Goal: Transaction & Acquisition: Purchase product/service

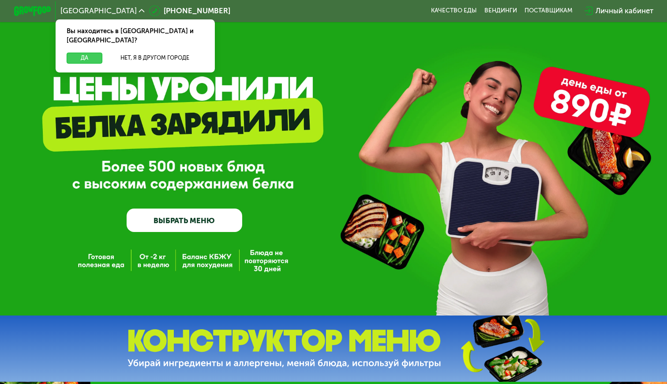
click at [97, 53] on button "Да" at bounding box center [85, 58] width 36 height 11
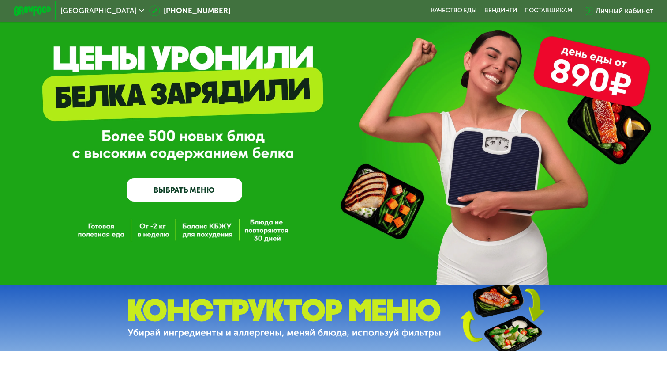
scroll to position [32, 0]
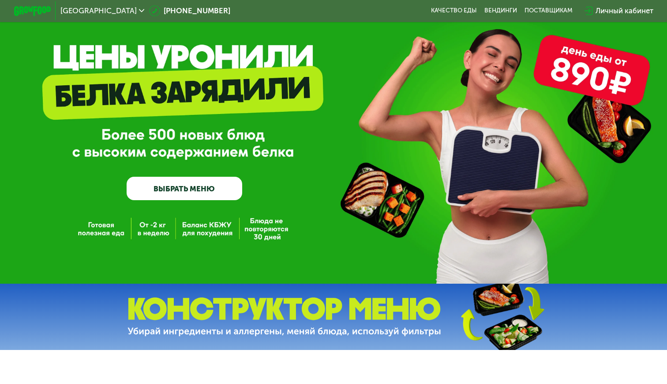
click at [222, 195] on link "ВЫБРАТЬ МЕНЮ" at bounding box center [184, 188] width 115 height 23
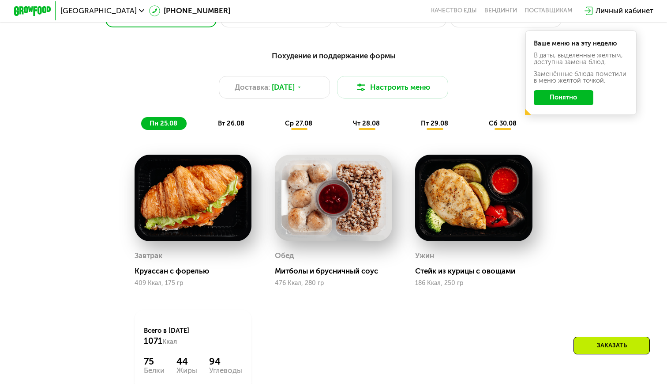
scroll to position [455, 0]
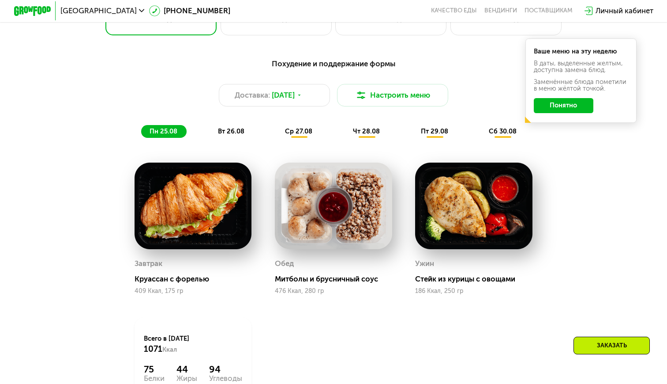
click at [229, 132] on span "вт 26.08" at bounding box center [231, 131] width 26 height 8
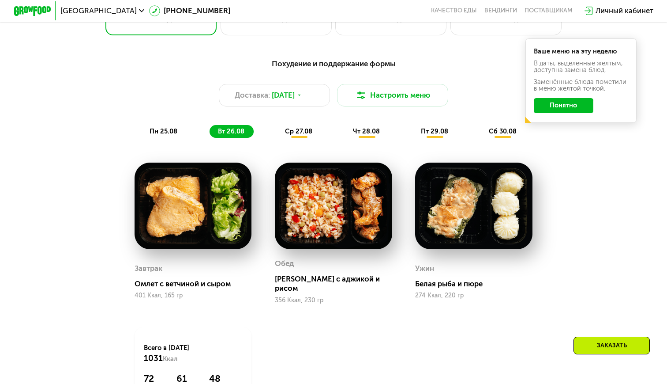
click at [174, 132] on span "пн 25.08" at bounding box center [164, 131] width 28 height 8
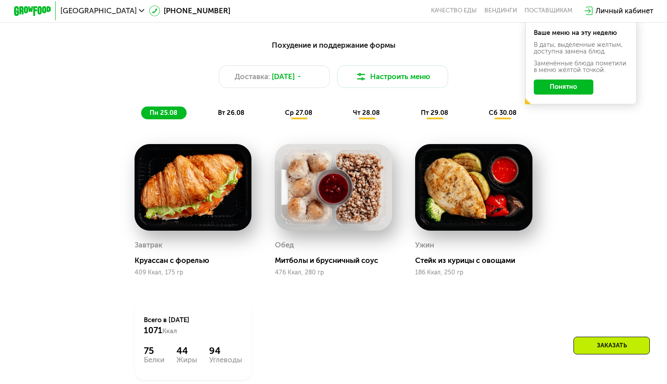
scroll to position [474, 0]
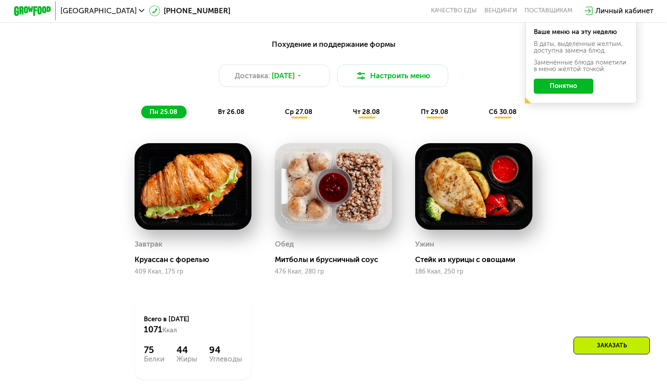
click at [574, 87] on button "Понятно" at bounding box center [564, 86] width 60 height 15
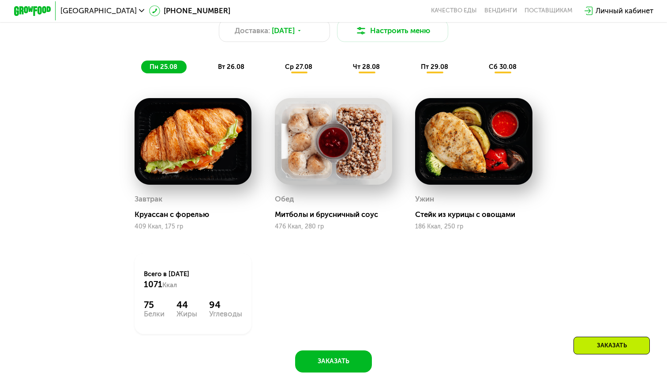
scroll to position [514, 0]
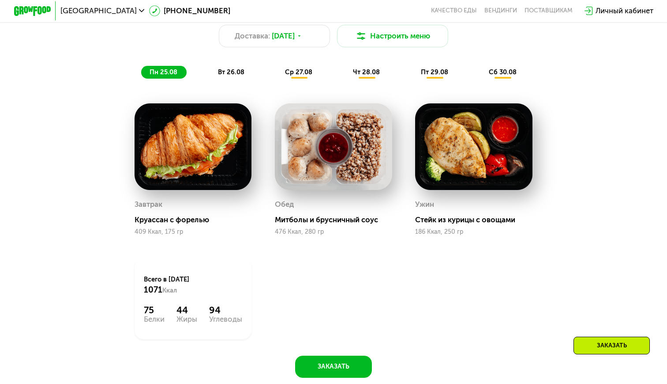
click at [239, 68] on span "вт 26.08" at bounding box center [231, 72] width 26 height 8
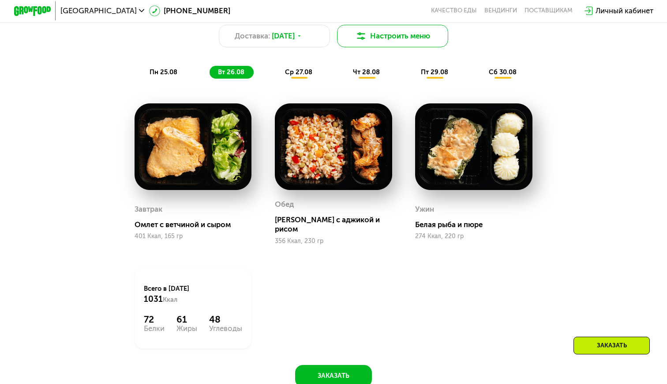
click at [398, 34] on button "Настроить меню" at bounding box center [392, 36] width 111 height 22
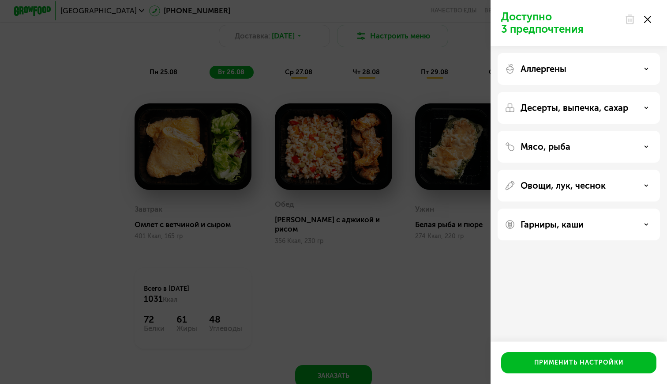
click at [643, 64] on div "Аллергены" at bounding box center [579, 69] width 148 height 11
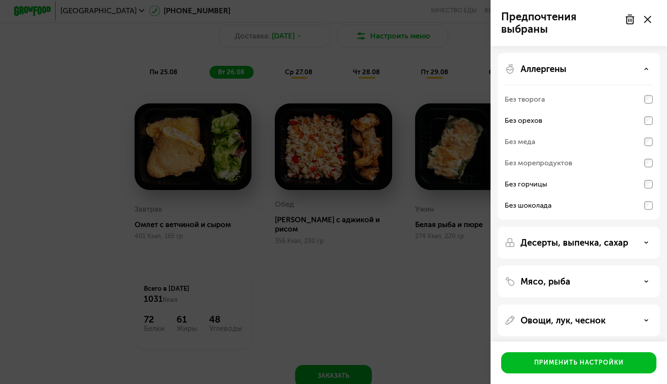
click at [642, 71] on div "Аллергены" at bounding box center [579, 69] width 148 height 11
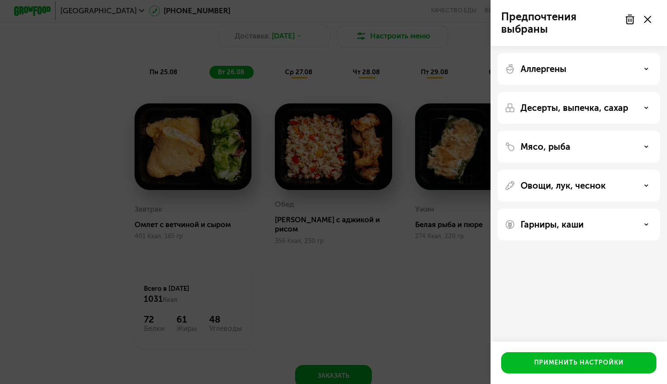
click at [629, 109] on div "Десерты, выпечка, сахар" at bounding box center [579, 107] width 148 height 11
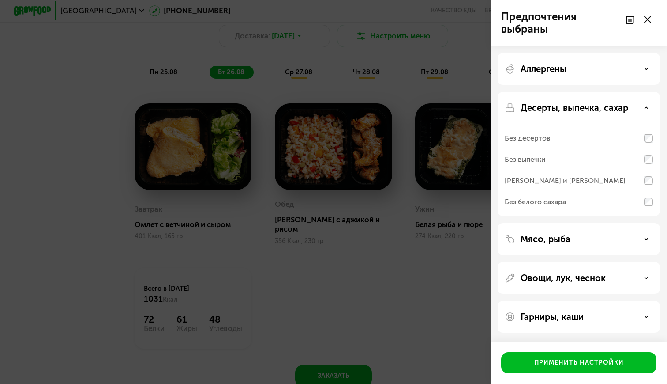
click at [629, 109] on div "Десерты, выпечка, сахар" at bounding box center [579, 107] width 148 height 11
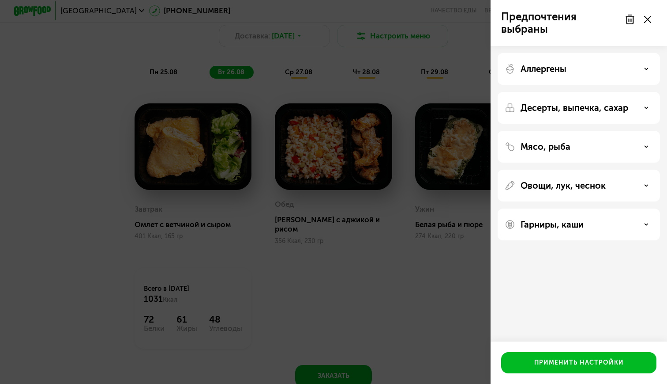
click at [616, 149] on div "Мясо, рыба" at bounding box center [579, 146] width 148 height 11
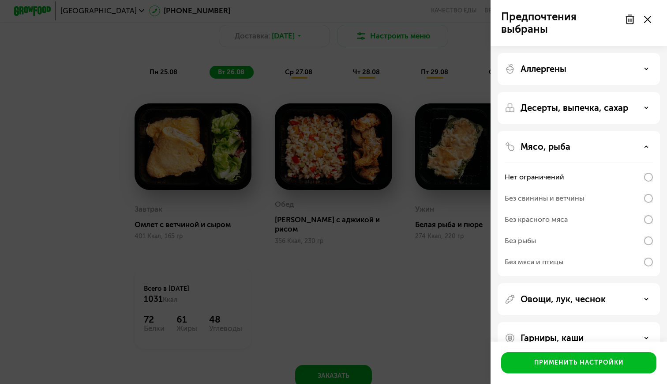
click at [618, 209] on div "Без свинины и ветчины" at bounding box center [579, 219] width 148 height 21
click at [653, 283] on div "Мясо, рыба Нет ограничений Без свинины и ветчины Без красного мяса Без рыбы Без…" at bounding box center [579, 299] width 162 height 32
click at [643, 142] on div "Мясо, рыба" at bounding box center [579, 146] width 148 height 11
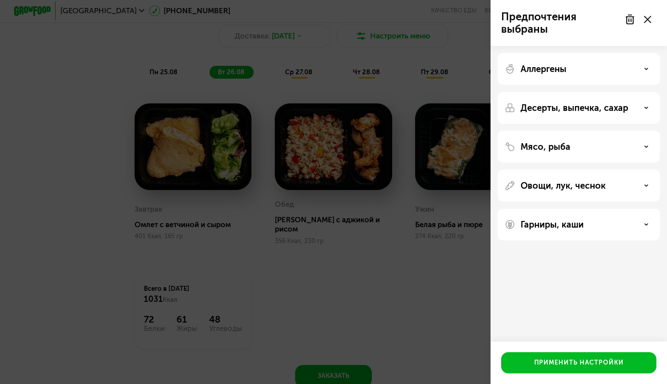
click at [638, 181] on div "Овощи, лук, чеснок" at bounding box center [579, 185] width 148 height 11
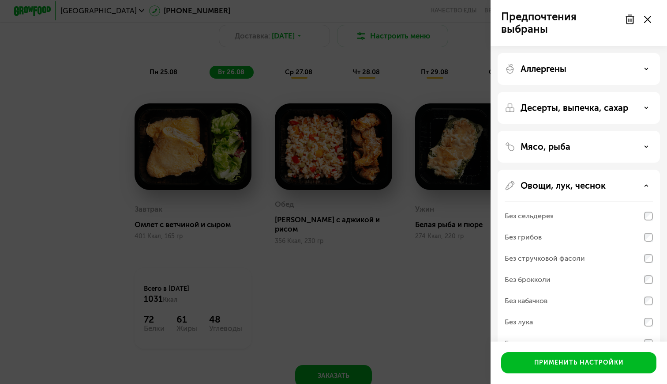
click at [638, 181] on div "Овощи, лук, чеснок" at bounding box center [579, 185] width 148 height 11
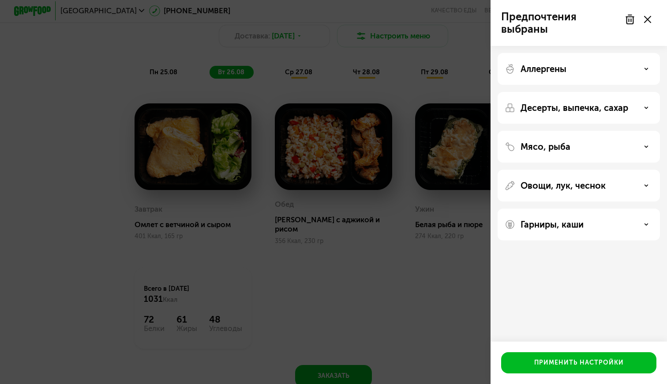
click at [620, 221] on div "Гарниры, каши" at bounding box center [579, 224] width 148 height 11
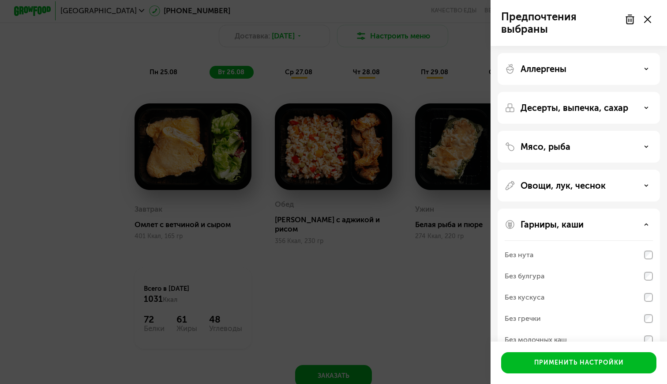
scroll to position [21, 0]
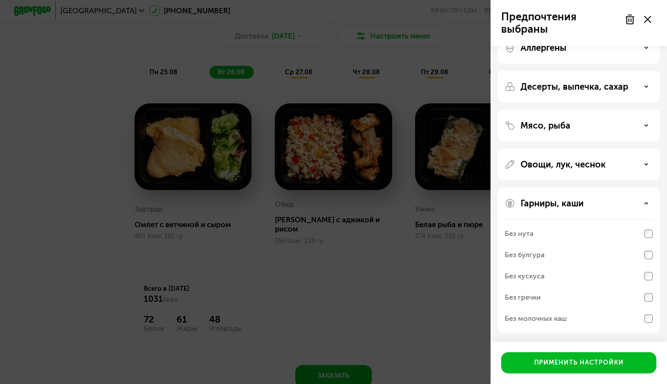
click at [622, 208] on div "Гарниры, каши Без нута Без булгура Без кускуса Без гречки Без молочных каш" at bounding box center [579, 259] width 162 height 145
click at [607, 127] on div "Мясо, рыба" at bounding box center [579, 125] width 148 height 11
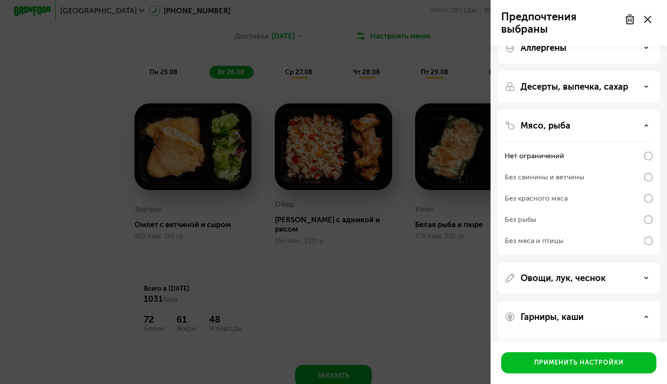
click at [578, 175] on div "Без свинины и ветчины" at bounding box center [544, 177] width 79 height 11
click at [537, 196] on div "Без красного мяса" at bounding box center [536, 198] width 63 height 11
click at [534, 212] on div "Без рыбы" at bounding box center [579, 219] width 148 height 21
click at [529, 240] on div "Без мяса и птицы" at bounding box center [534, 240] width 59 height 11
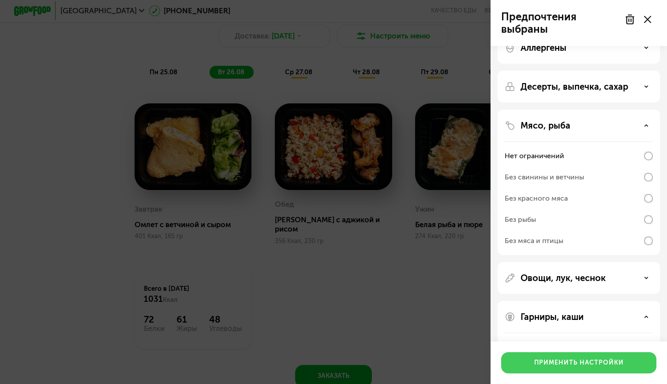
click at [578, 359] on div "Применить настройки" at bounding box center [580, 362] width 90 height 9
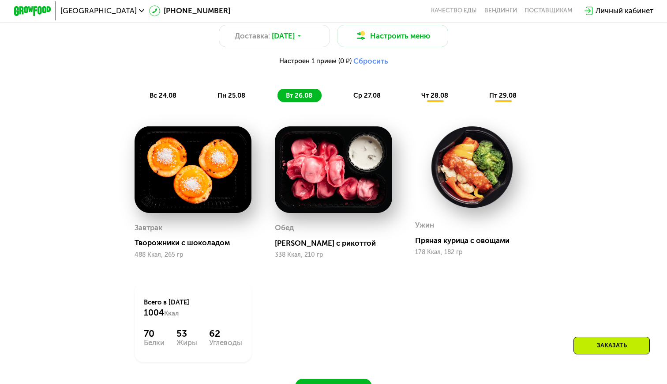
scroll to position [501, 0]
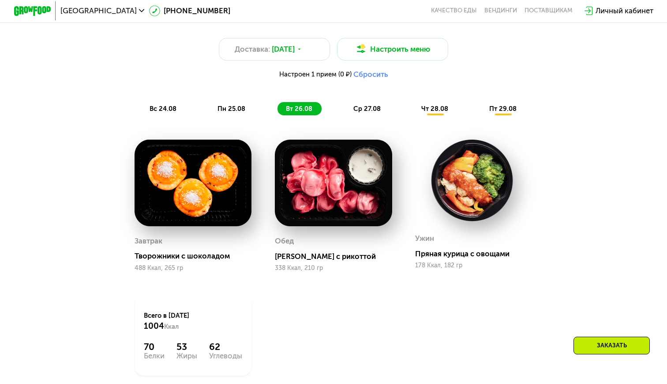
click at [209, 104] on div "вс 24.08" at bounding box center [231, 108] width 45 height 13
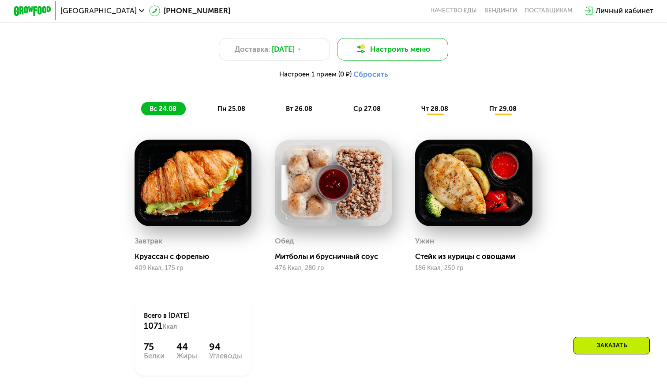
click at [370, 50] on button "Настроить меню" at bounding box center [392, 49] width 111 height 22
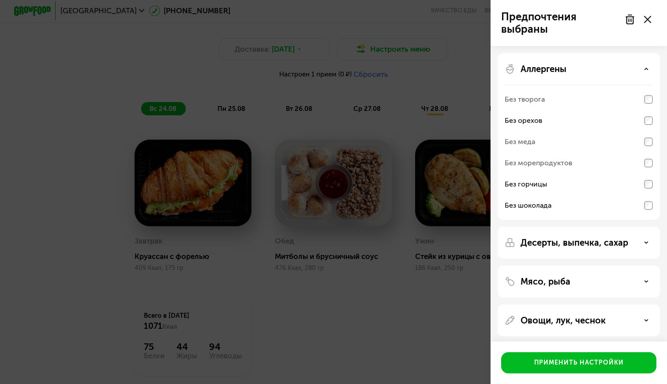
scroll to position [42, 0]
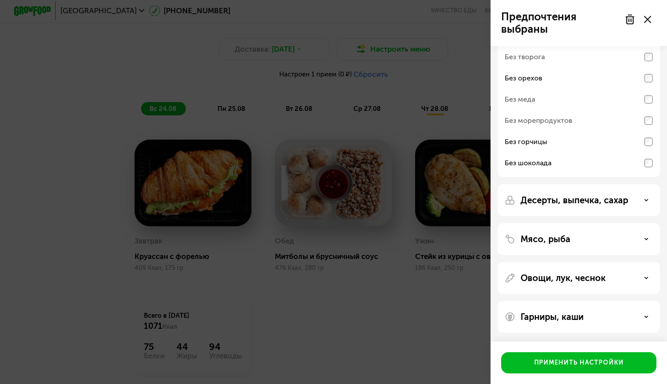
click at [558, 234] on p "Мясо, рыба" at bounding box center [546, 239] width 50 height 11
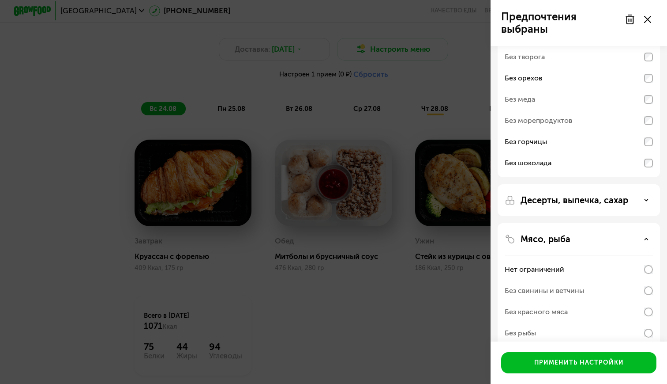
click at [543, 267] on div "Нет ограничений" at bounding box center [535, 269] width 60 height 11
click at [547, 293] on div "Без свинины и ветчины" at bounding box center [544, 290] width 79 height 11
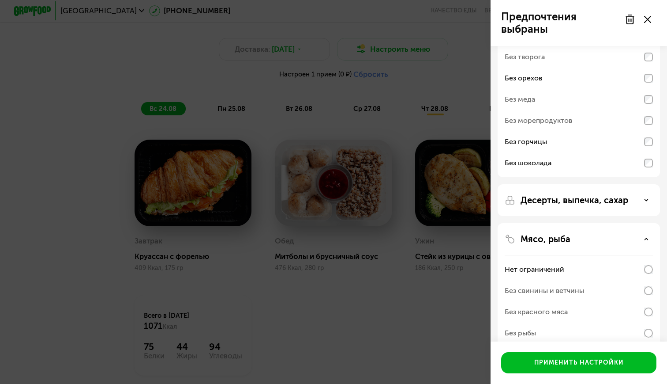
click at [427, 313] on div "Предпочтения выбраны Аллергены Без творога Без орехов Без меда Без морепродукто…" at bounding box center [333, 192] width 667 height 384
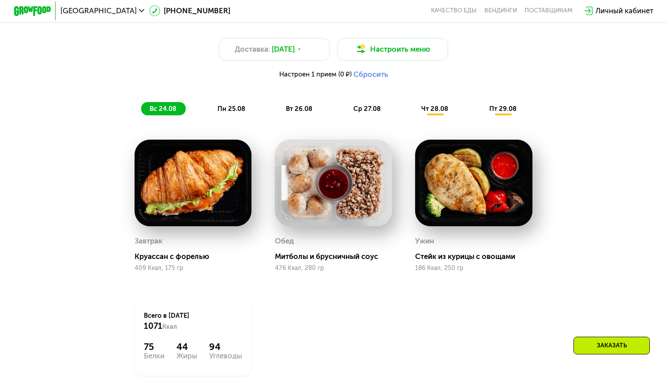
click at [228, 108] on span "пн 25.08" at bounding box center [232, 109] width 28 height 8
